Goal: Task Accomplishment & Management: Manage account settings

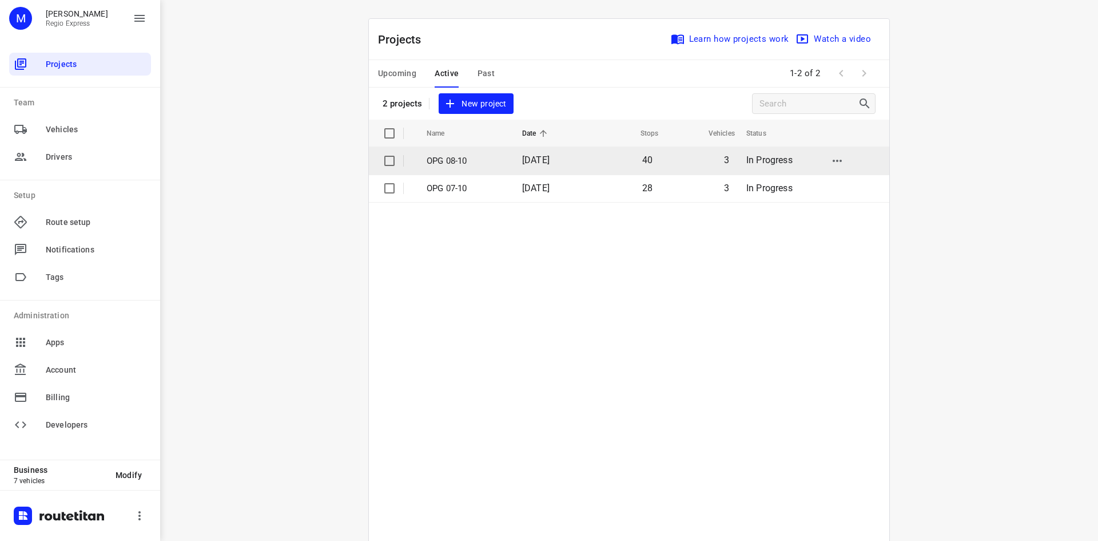
click at [482, 157] on p "OPG 08-10" at bounding box center [466, 160] width 78 height 13
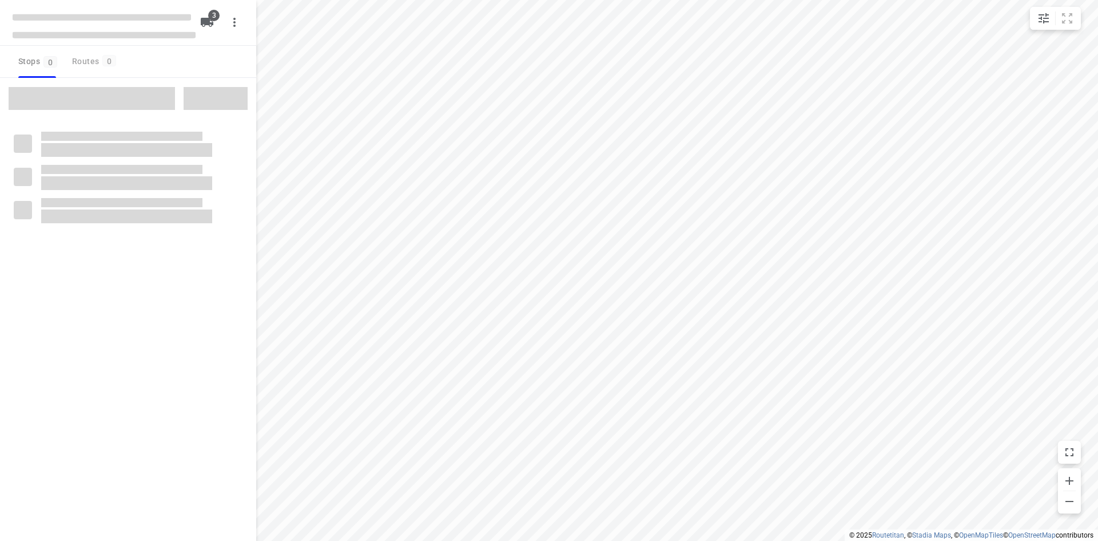
type input "distance"
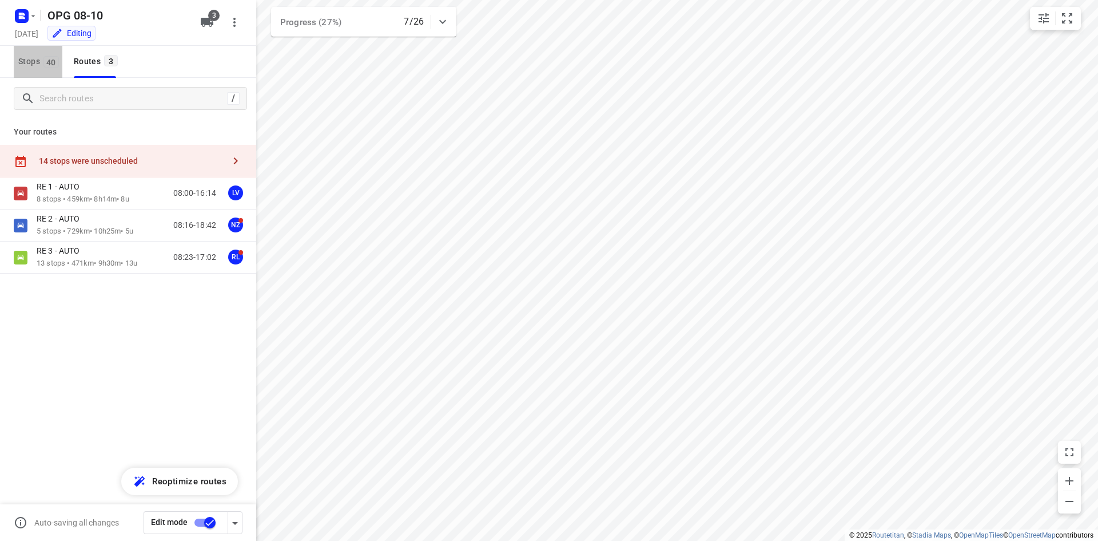
click at [41, 65] on span "Stops 40" at bounding box center [40, 61] width 44 height 14
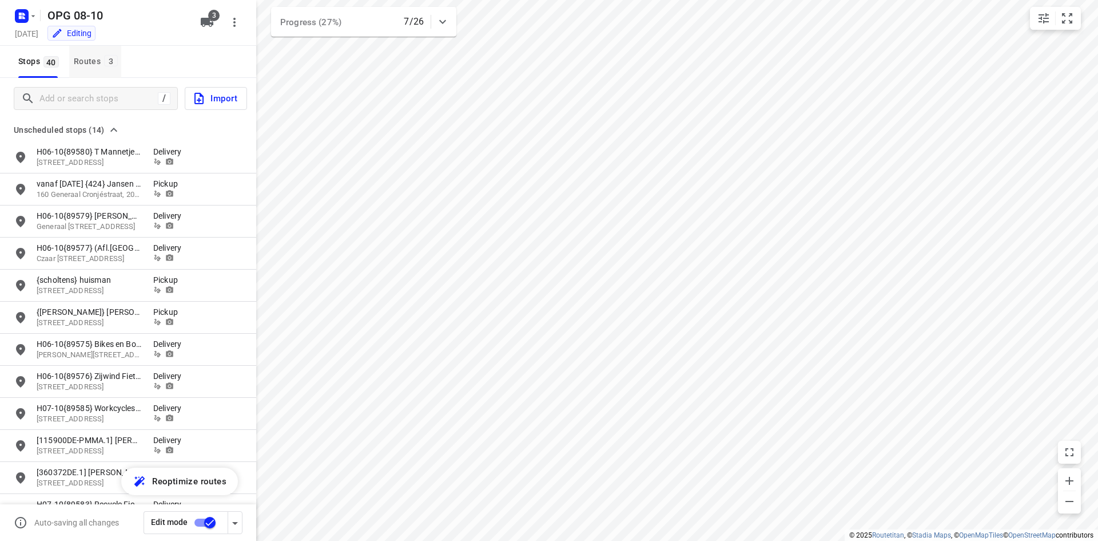
click at [97, 57] on div "Routes 3" at bounding box center [97, 61] width 47 height 14
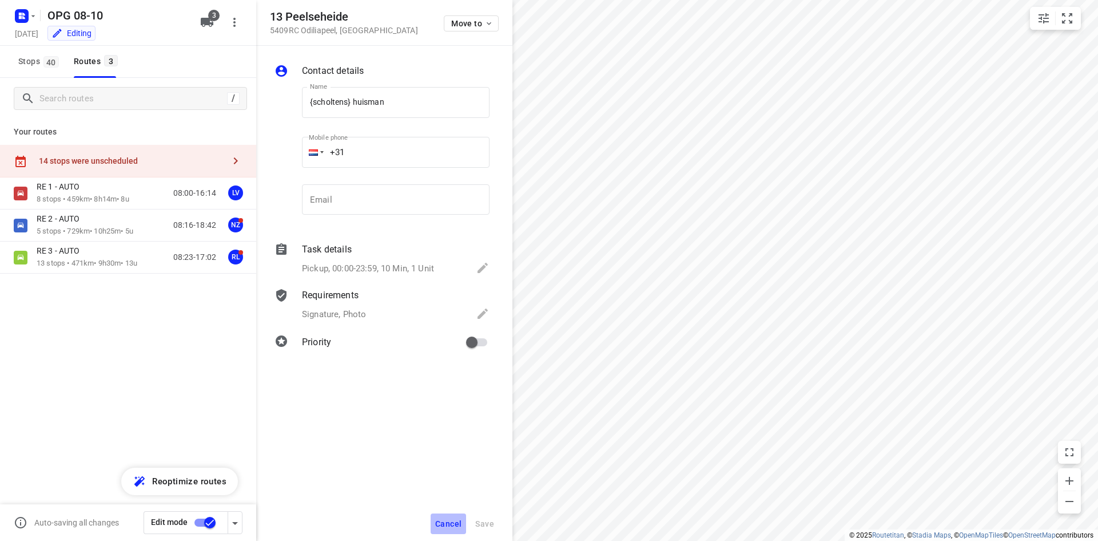
click at [439, 529] on button "Cancel" at bounding box center [448, 523] width 35 height 21
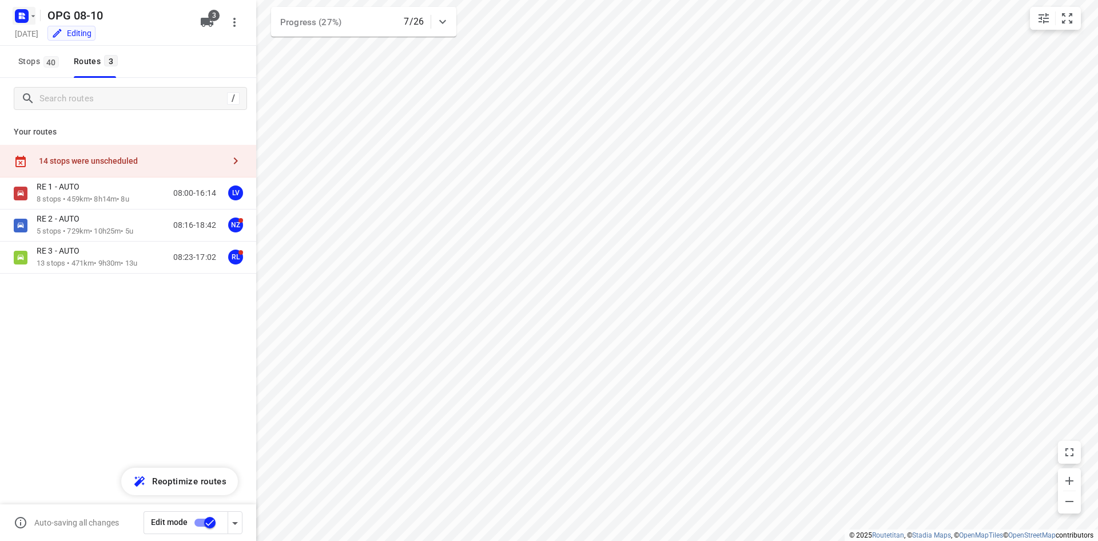
click at [13, 13] on icon "button" at bounding box center [22, 16] width 18 height 18
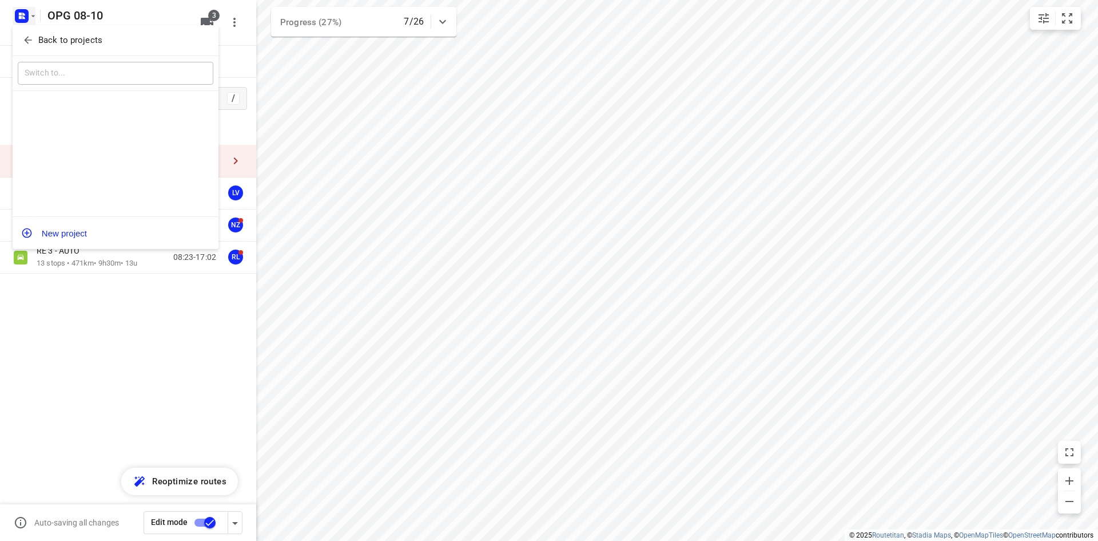
click at [26, 43] on icon "button" at bounding box center [27, 39] width 11 height 11
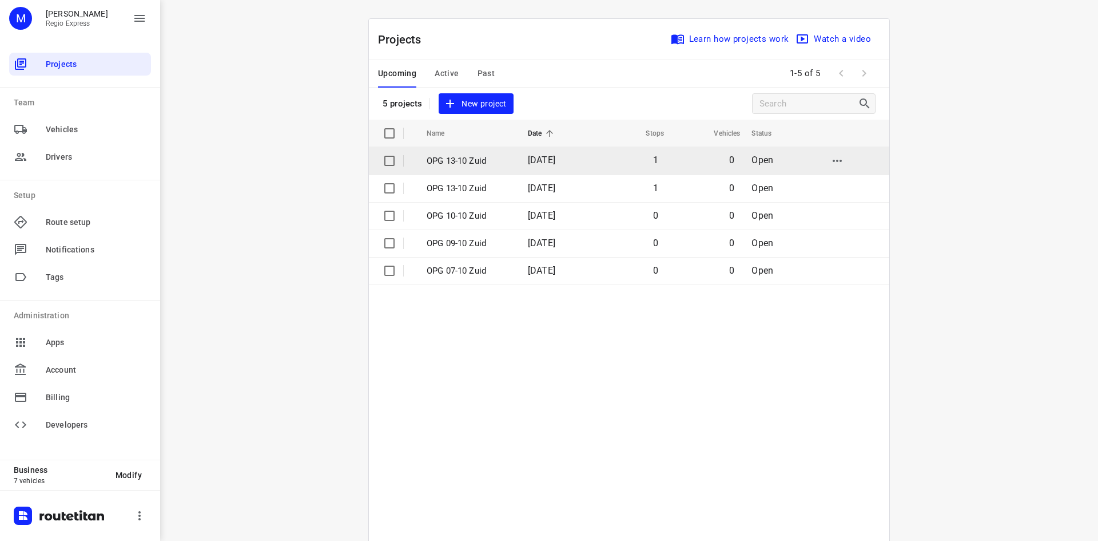
click at [678, 153] on td "0" at bounding box center [704, 160] width 76 height 27
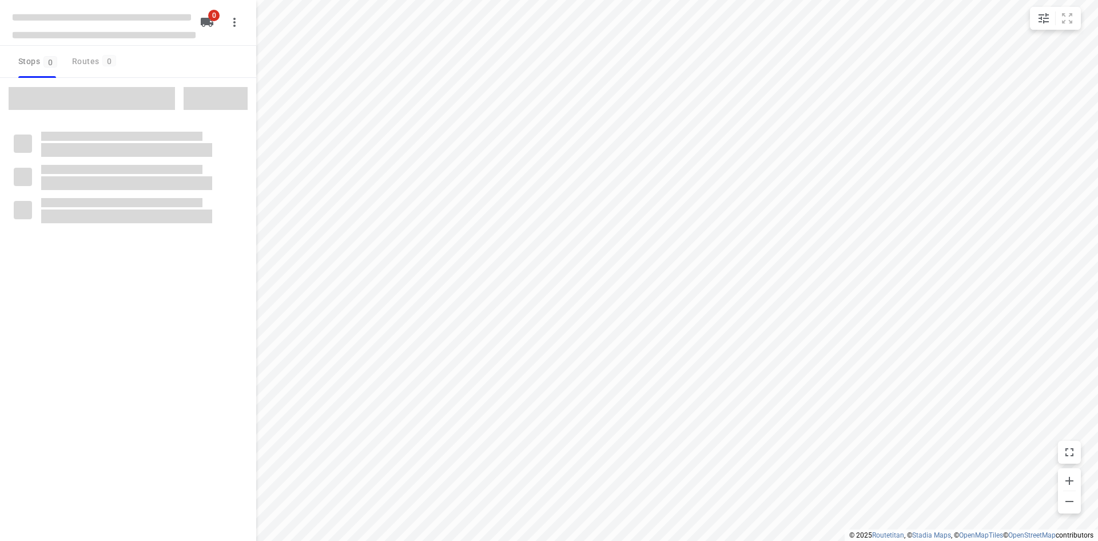
type input "distance"
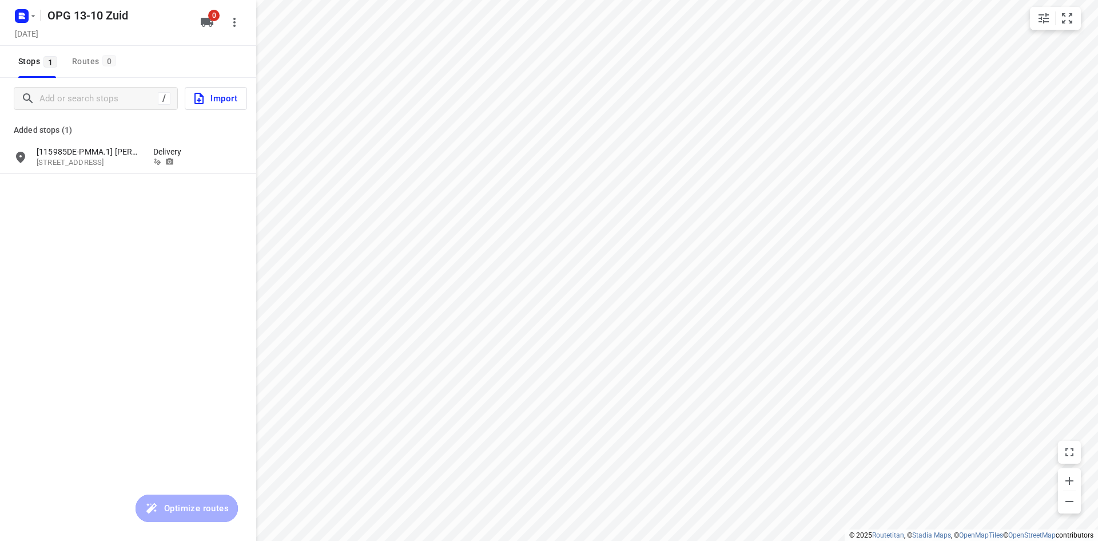
click at [40, 19] on hr at bounding box center [40, 15] width 1 height 11
click at [30, 24] on icon "button" at bounding box center [22, 16] width 18 height 18
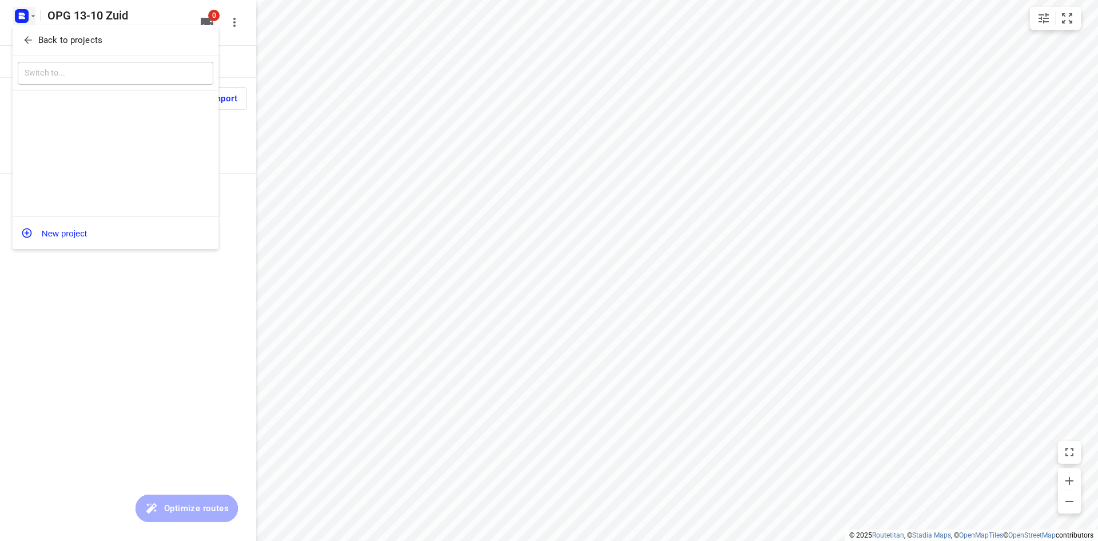
click at [31, 36] on icon "button" at bounding box center [27, 39] width 11 height 11
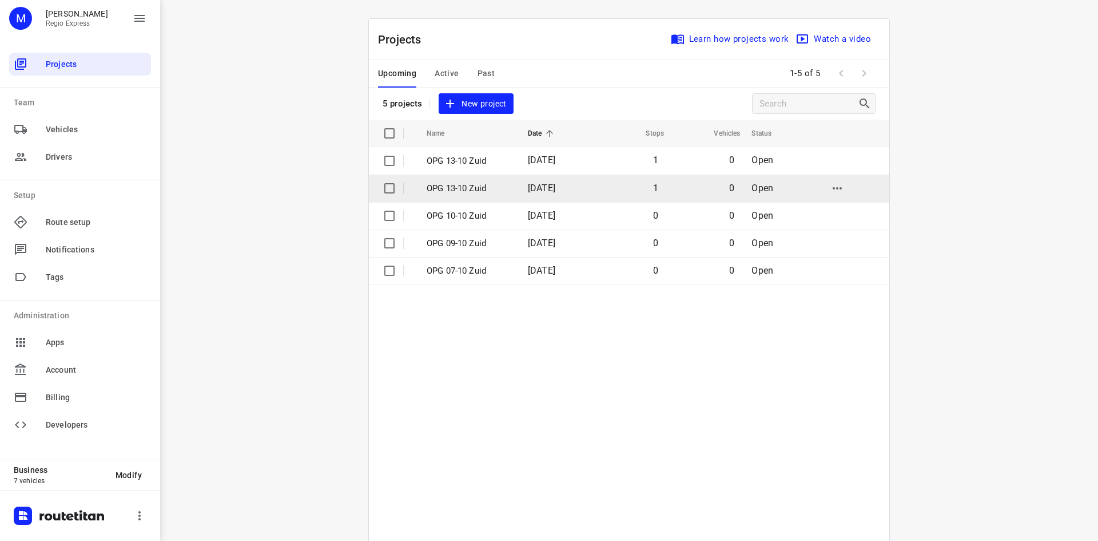
click at [594, 188] on td "1" at bounding box center [630, 187] width 74 height 27
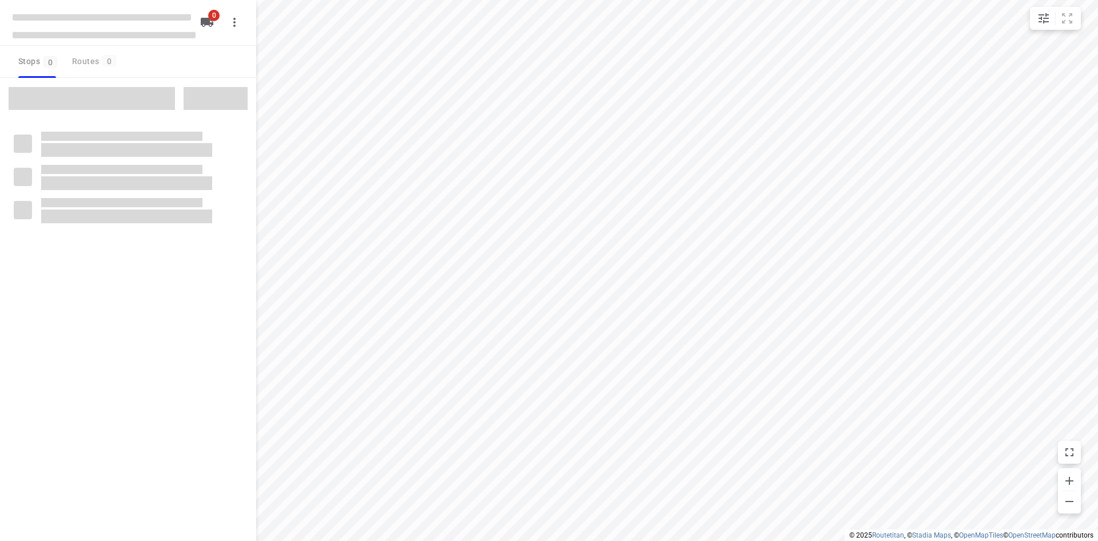
type input "distance"
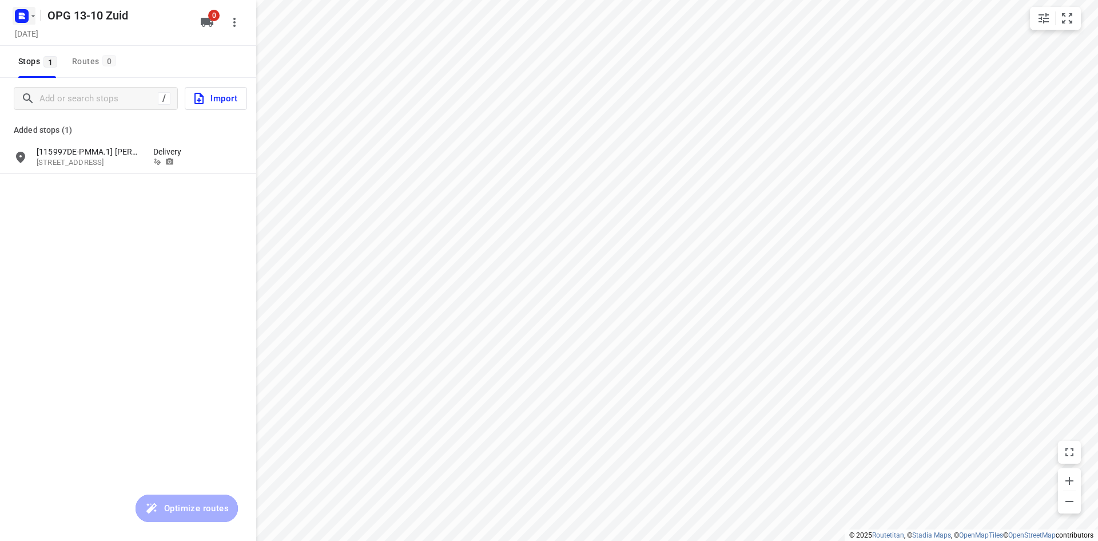
click at [34, 14] on icon "button" at bounding box center [33, 15] width 9 height 9
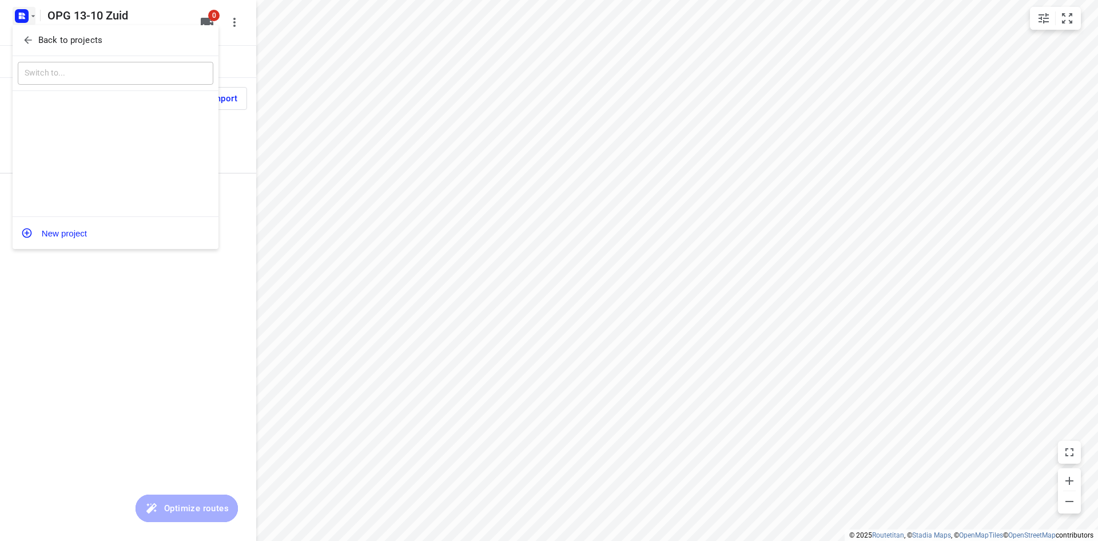
click at [34, 35] on span "Back to projects" at bounding box center [115, 40] width 186 height 13
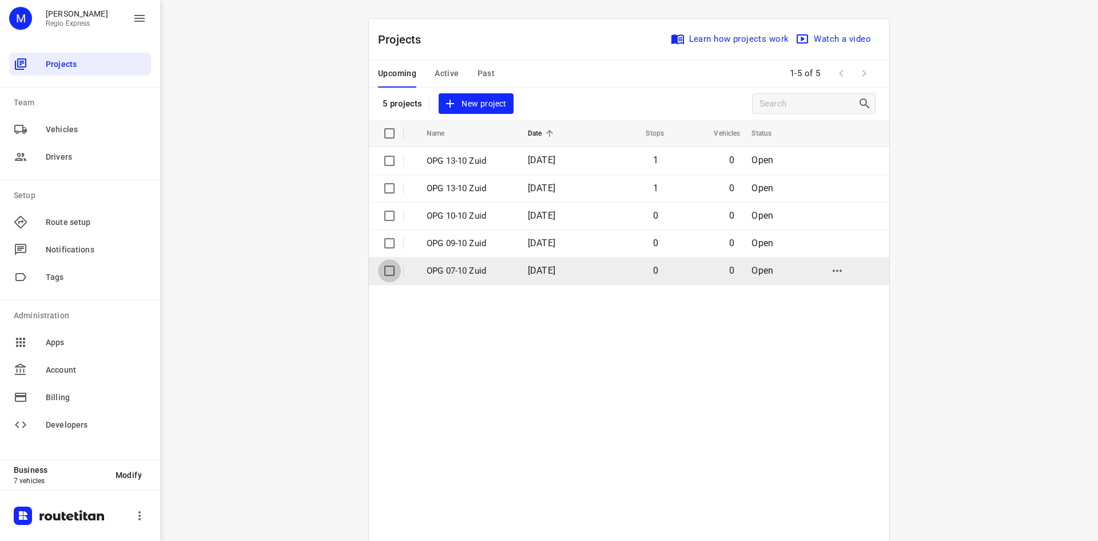
click at [390, 273] on input "checkbox" at bounding box center [389, 270] width 23 height 23
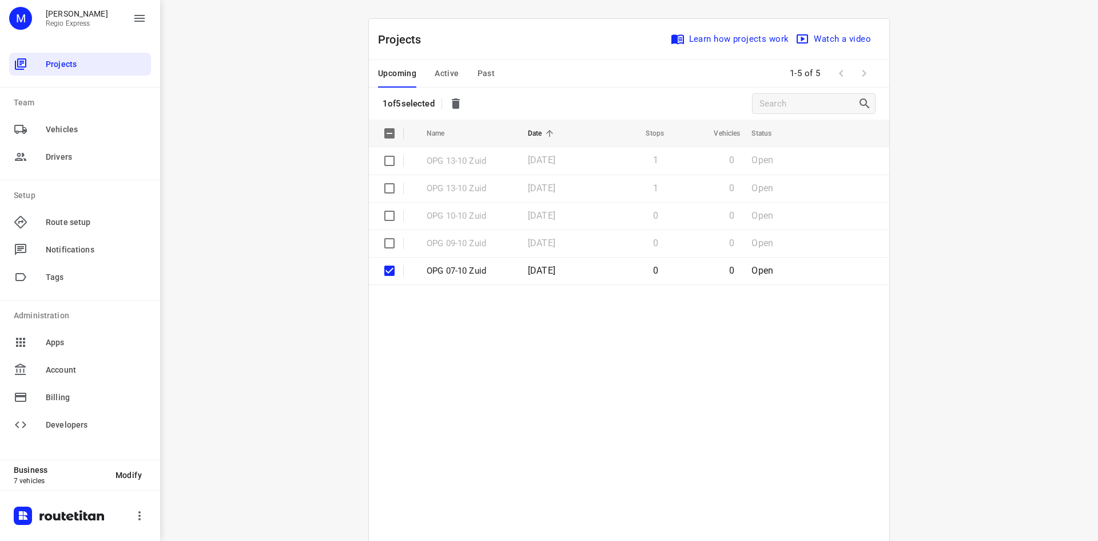
click at [452, 105] on icon "button" at bounding box center [456, 104] width 14 height 14
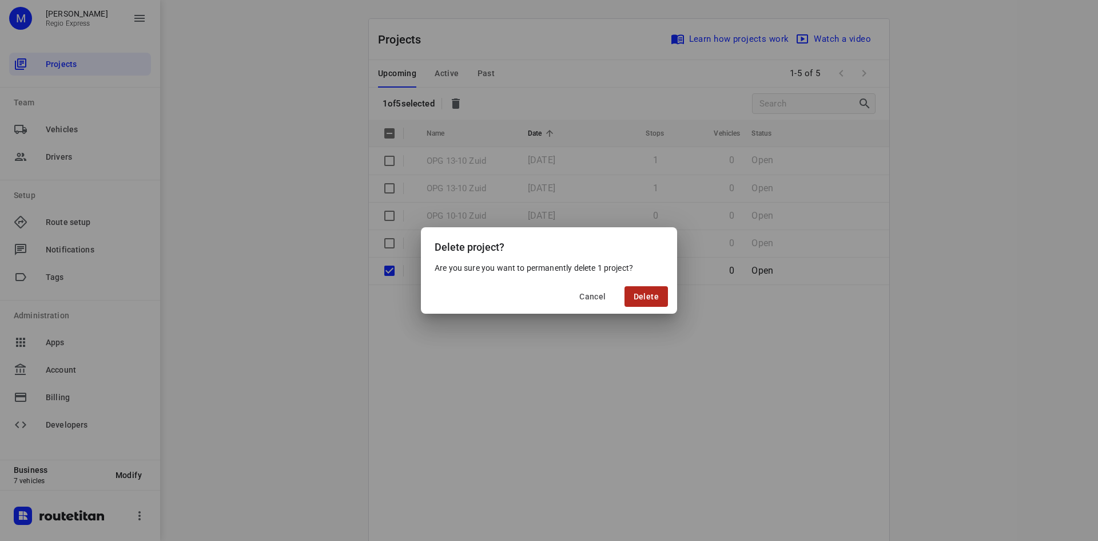
click at [632, 295] on button "Delete" at bounding box center [646, 296] width 43 height 21
